Goal: Find specific page/section: Locate item on page

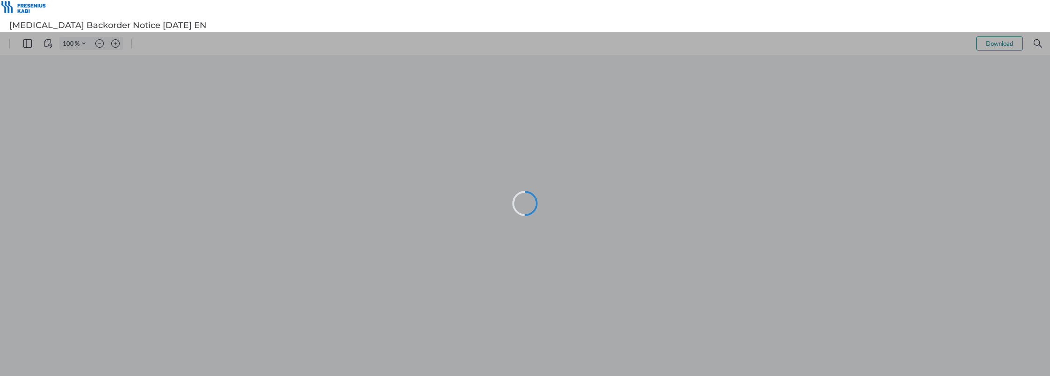
type input "86"
